Goal: Task Accomplishment & Management: Complete application form

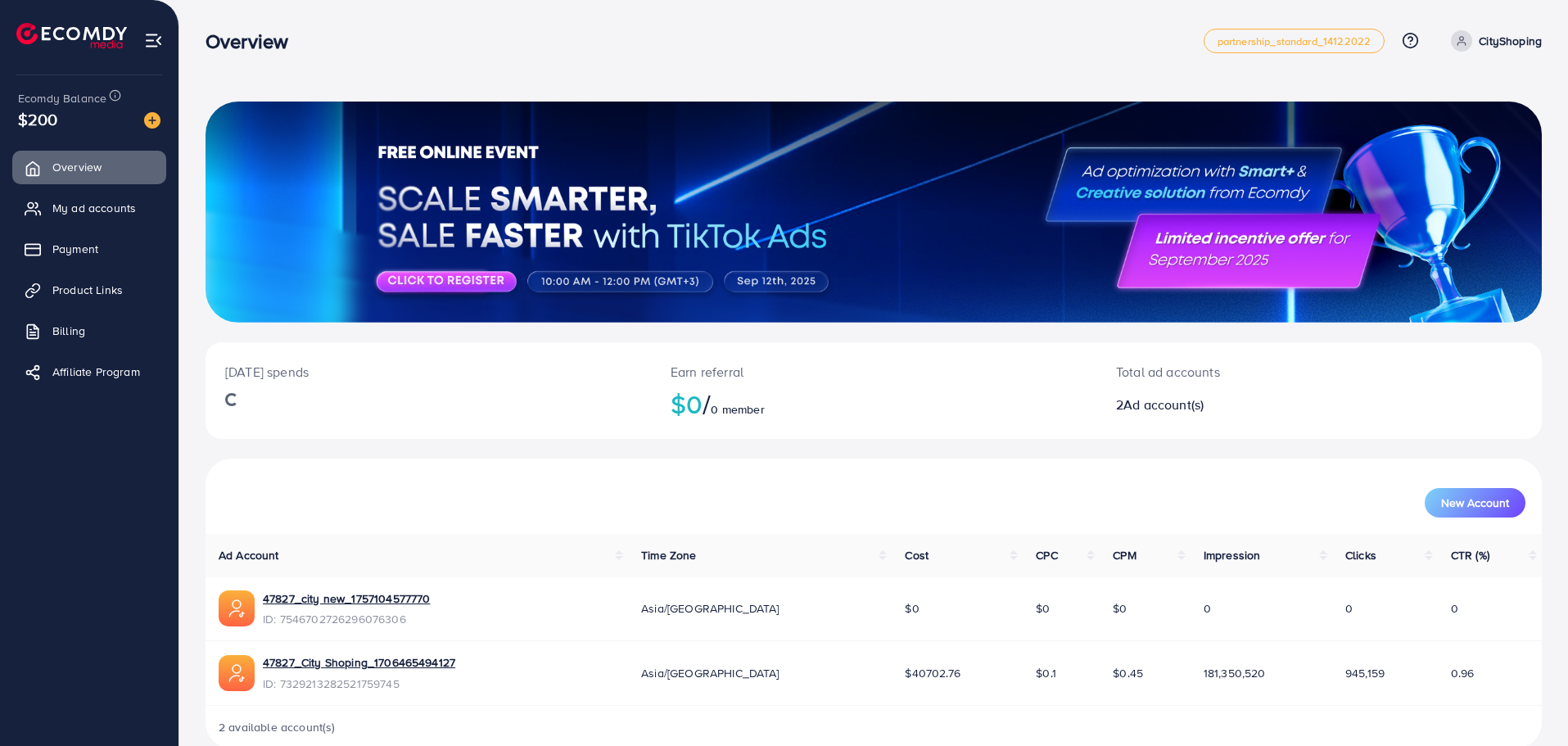
click at [70, 268] on ul "Overview My ad accounts Payment Product Links Billing Affiliate Program" at bounding box center [89, 275] width 179 height 262
click at [75, 264] on link "Payment" at bounding box center [90, 248] width 154 height 33
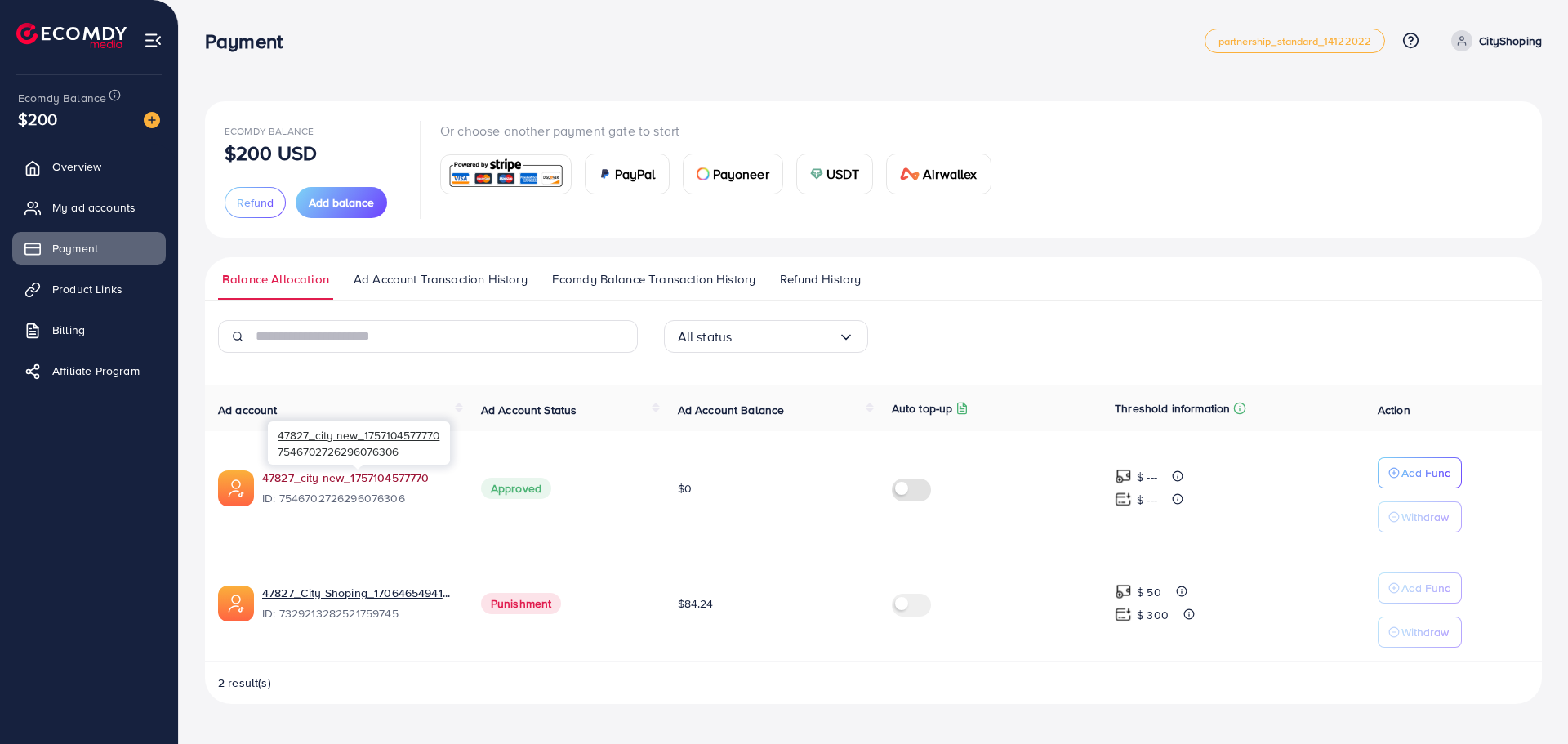
click at [373, 481] on link "47827_city new_1757104577770" at bounding box center [359, 478] width 193 height 17
click at [918, 483] on label at bounding box center [914, 488] width 46 height 18
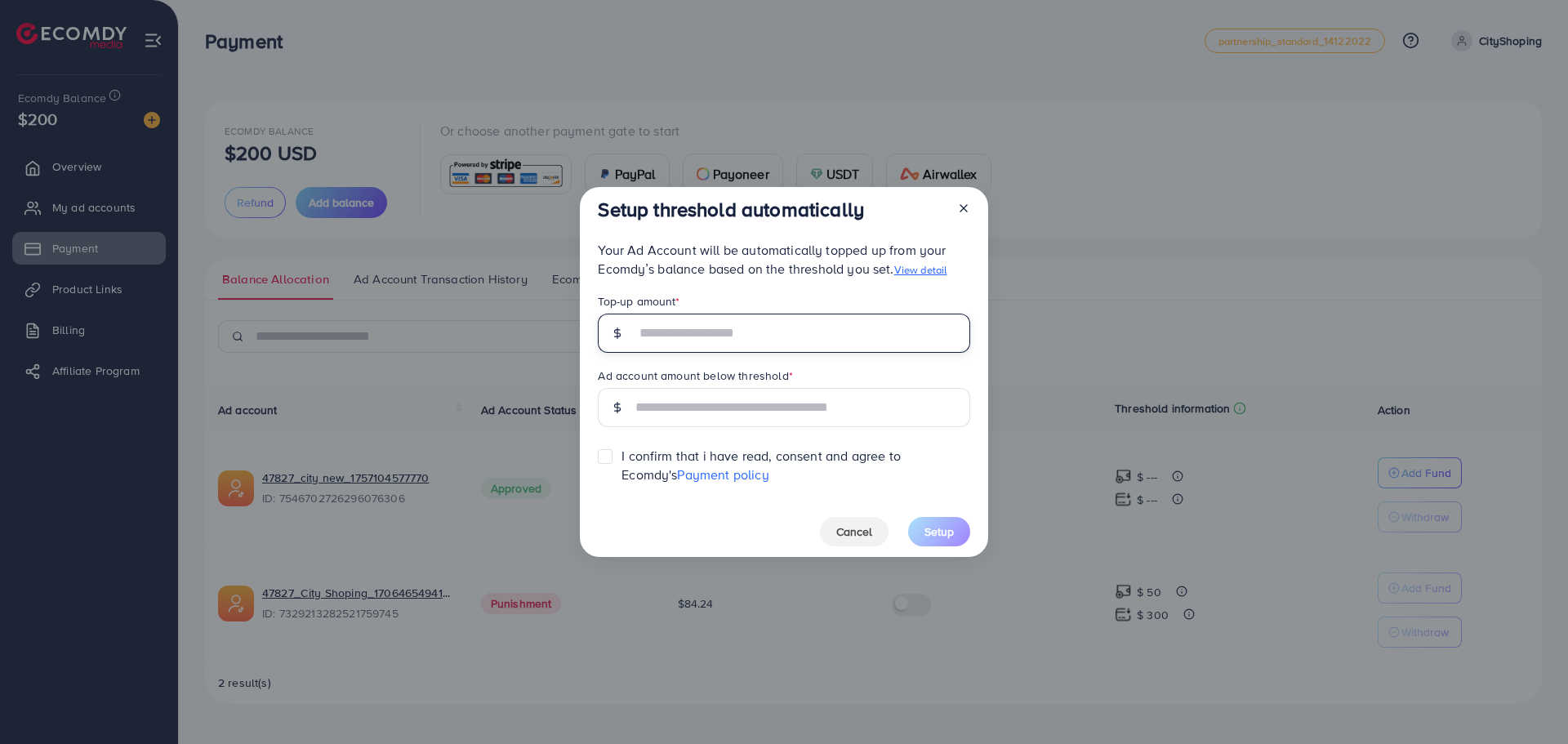
click at [729, 338] on input "text" at bounding box center [802, 333] width 334 height 39
type input "***"
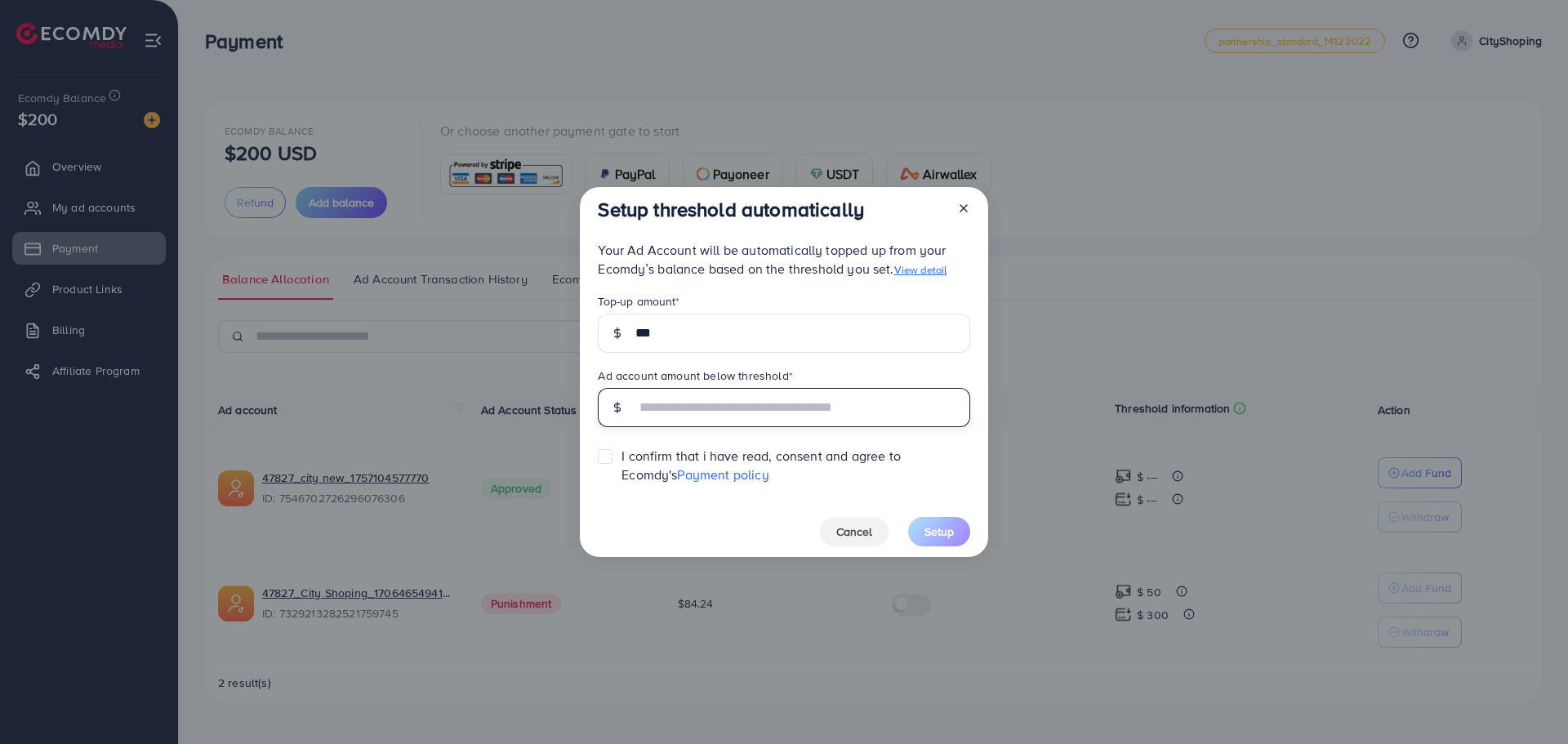
click at [714, 398] on input "text" at bounding box center [802, 407] width 334 height 39
type input "**"
click at [670, 464] on span "I confirm that i have read, consent and agree to Ecomdy's Payment policy" at bounding box center [796, 465] width 348 height 38
click at [674, 459] on span "I confirm that i have read, consent and agree to Ecomdy's Payment policy" at bounding box center [796, 465] width 348 height 38
click at [622, 448] on label at bounding box center [622, 448] width 0 height 0
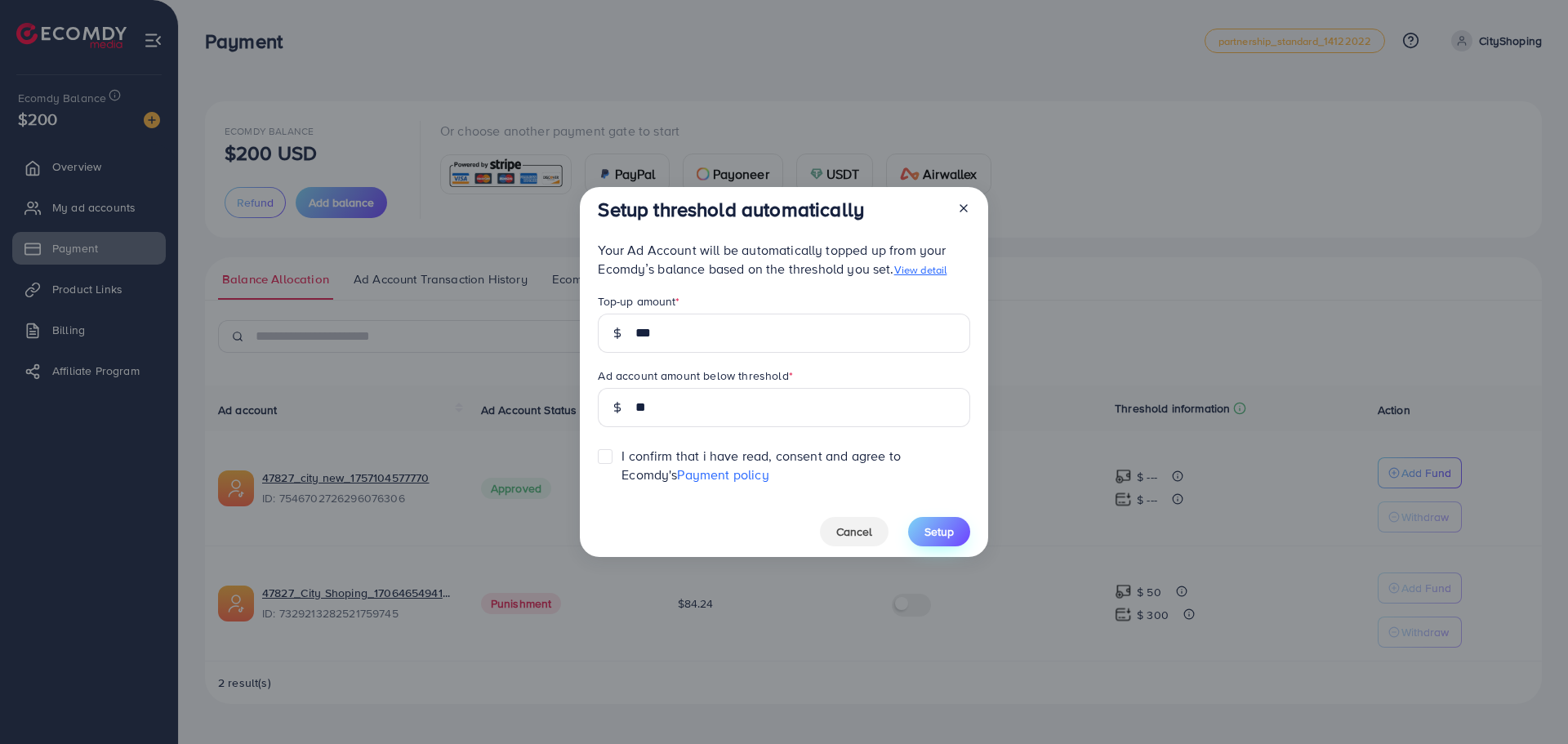
click at [952, 527] on span "Setup" at bounding box center [939, 532] width 29 height 17
